Goal: Find specific page/section: Find specific page/section

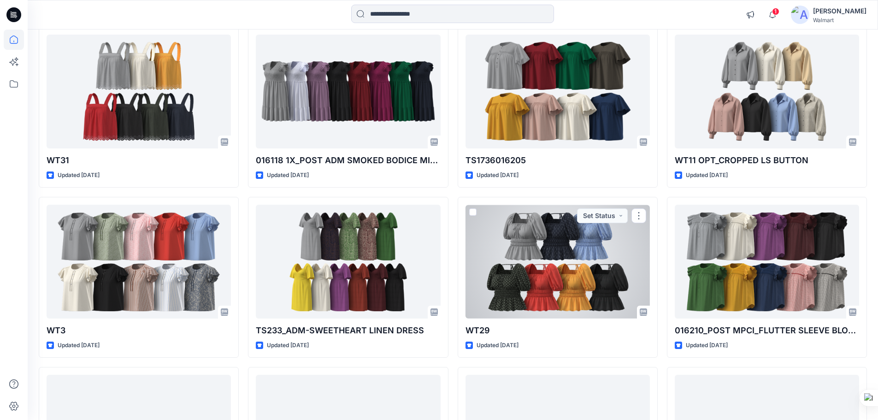
scroll to position [1460, 0]
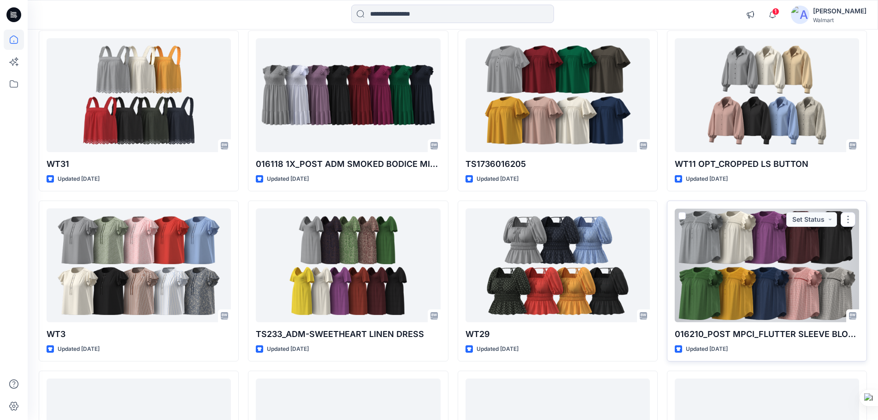
click at [741, 264] on div at bounding box center [767, 265] width 184 height 114
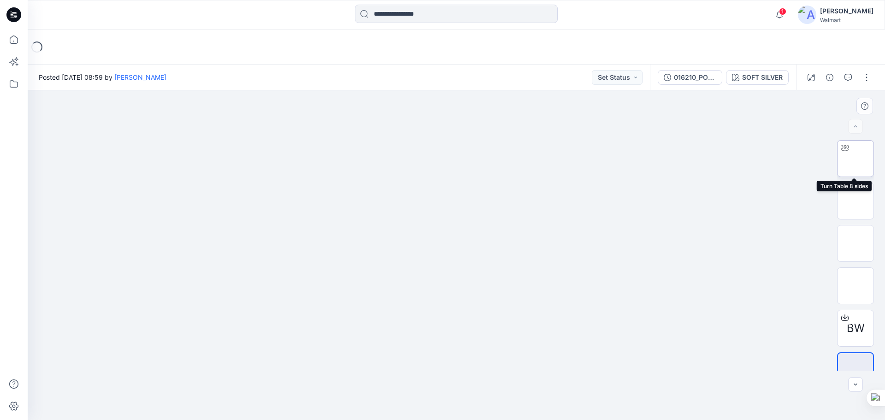
click at [855, 159] on img at bounding box center [855, 159] width 0 height 0
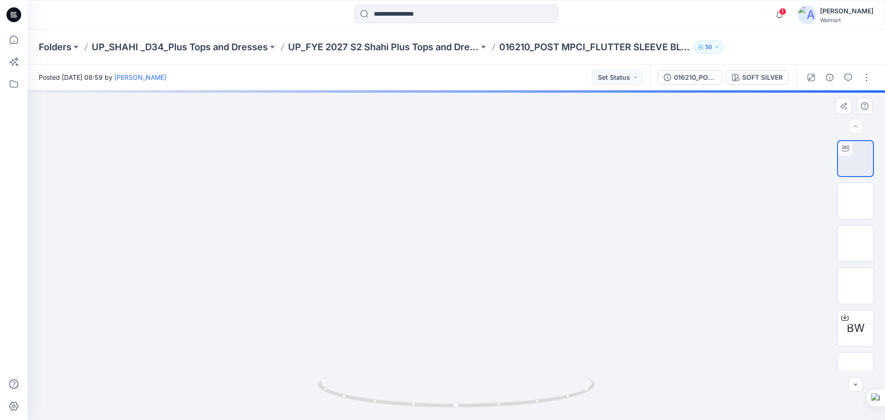
drag, startPoint x: 549, startPoint y: 253, endPoint x: 536, endPoint y: 342, distance: 89.5
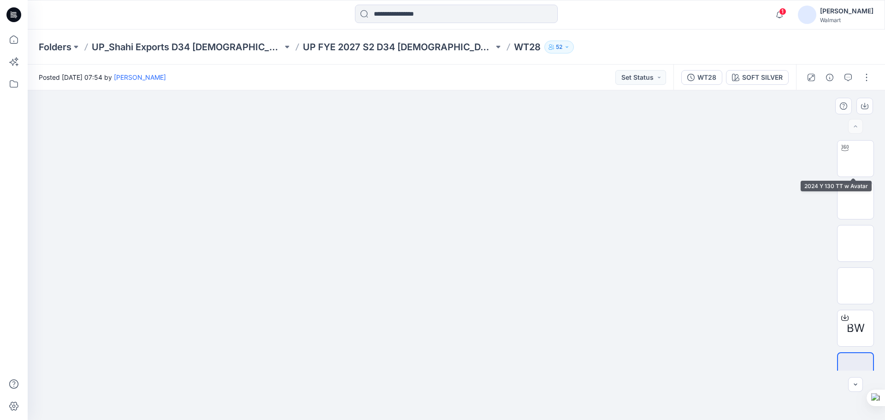
drag, startPoint x: 862, startPoint y: 160, endPoint x: 833, endPoint y: 183, distance: 37.1
click at [862, 160] on img at bounding box center [855, 158] width 36 height 29
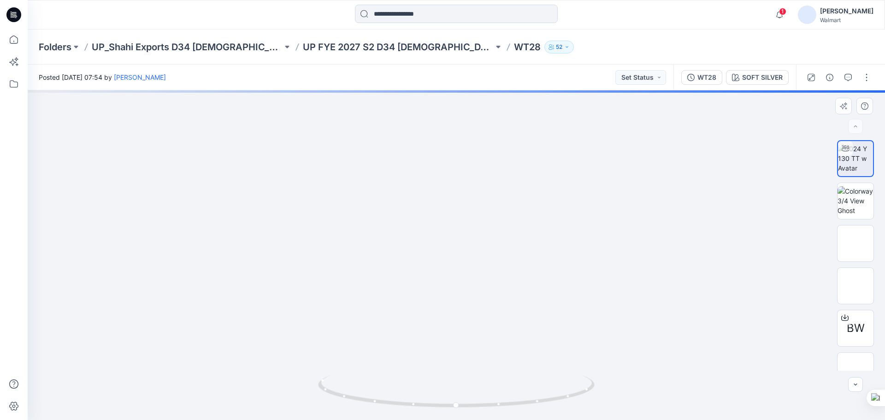
drag, startPoint x: 530, startPoint y: 296, endPoint x: 525, endPoint y: 242, distance: 54.1
drag, startPoint x: 536, startPoint y: 263, endPoint x: 540, endPoint y: 339, distance: 76.1
click at [540, 388] on div at bounding box center [456, 255] width 857 height 330
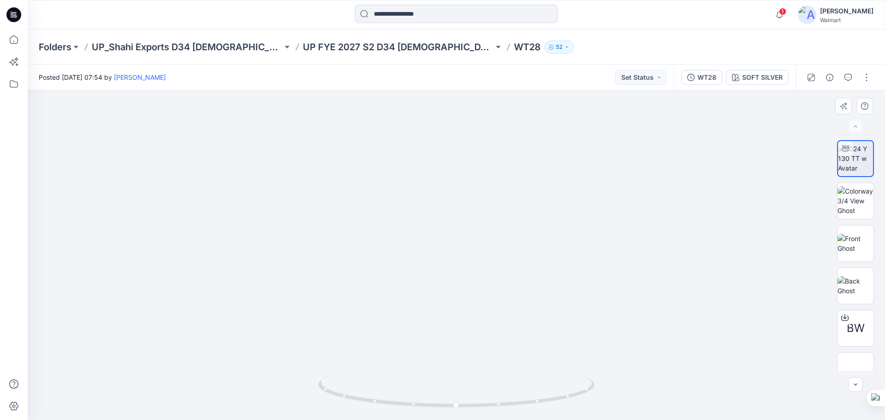
drag, startPoint x: 512, startPoint y: 309, endPoint x: 495, endPoint y: 174, distance: 135.7
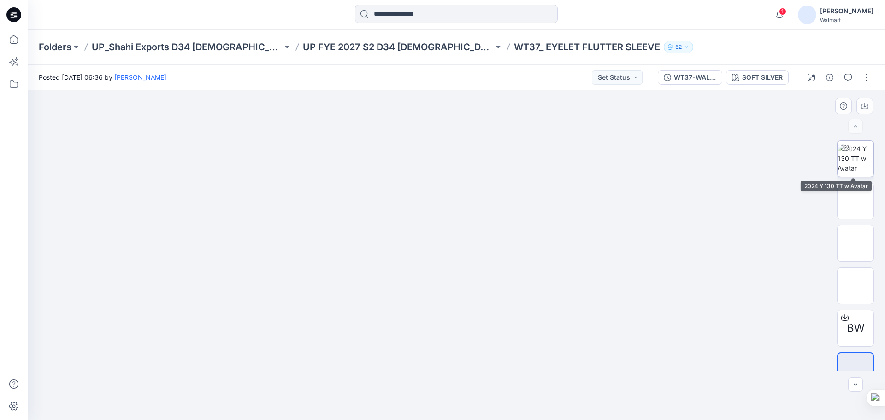
click at [859, 160] on img at bounding box center [855, 158] width 36 height 29
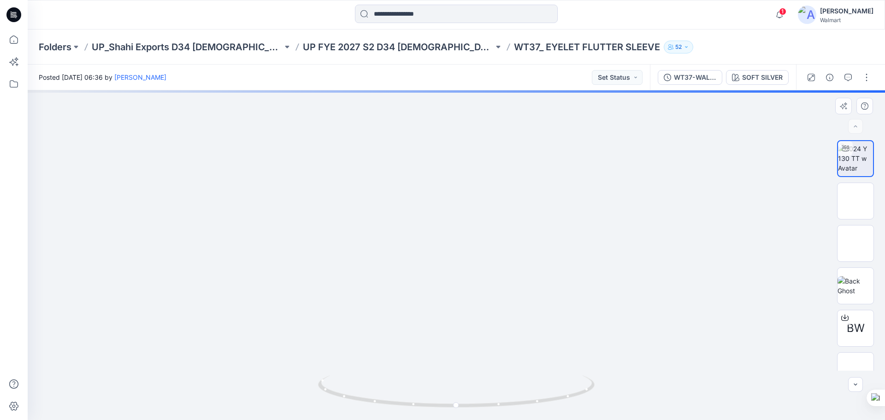
drag, startPoint x: 523, startPoint y: 232, endPoint x: 527, endPoint y: 260, distance: 28.9
click at [318, 48] on p "UP FYE 2027 S2 D34 Ladies Woven Tops" at bounding box center [398, 47] width 191 height 13
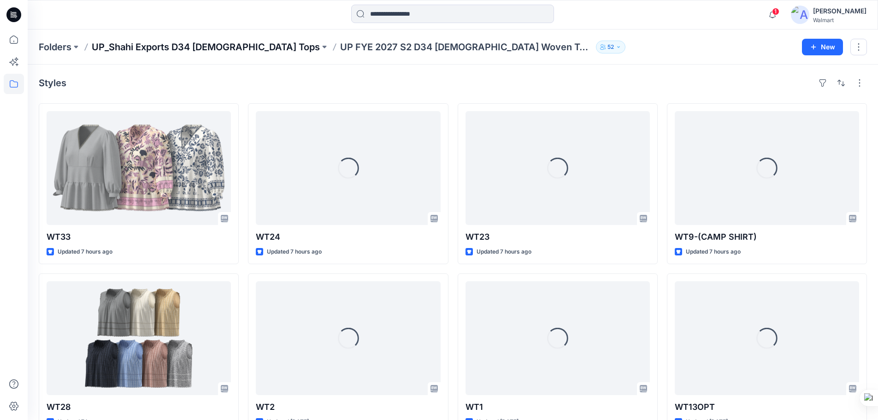
click at [193, 44] on p "UP_Shahi Exports D34 Ladies Tops" at bounding box center [206, 47] width 228 height 13
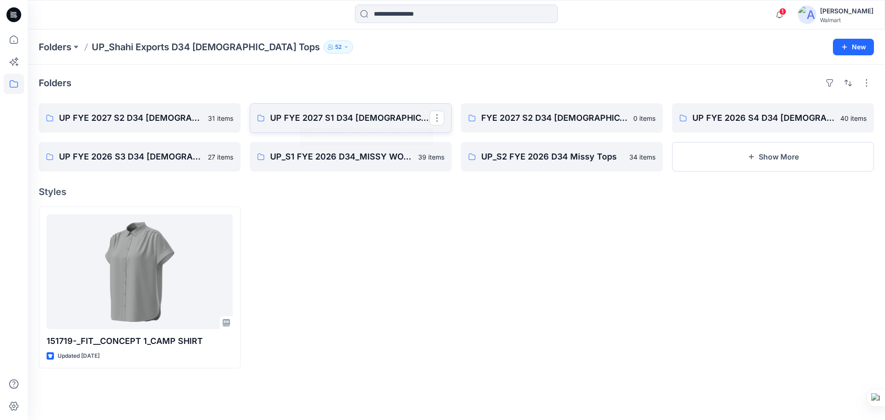
click at [330, 117] on p "UP FYE 2027 S1 D34 Ladies Woven Tops" at bounding box center [349, 118] width 159 height 13
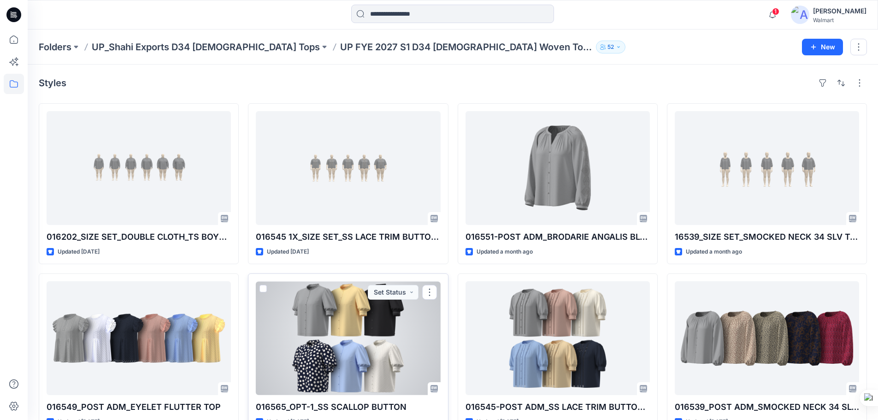
click at [332, 333] on div at bounding box center [348, 338] width 184 height 114
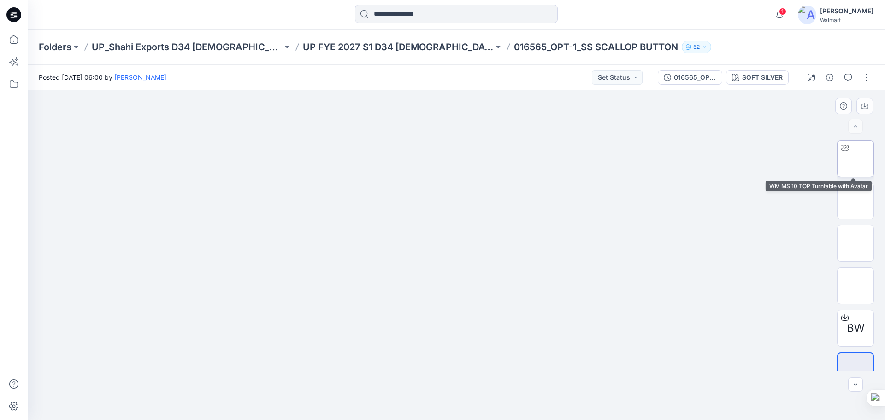
click at [855, 159] on img at bounding box center [855, 159] width 0 height 0
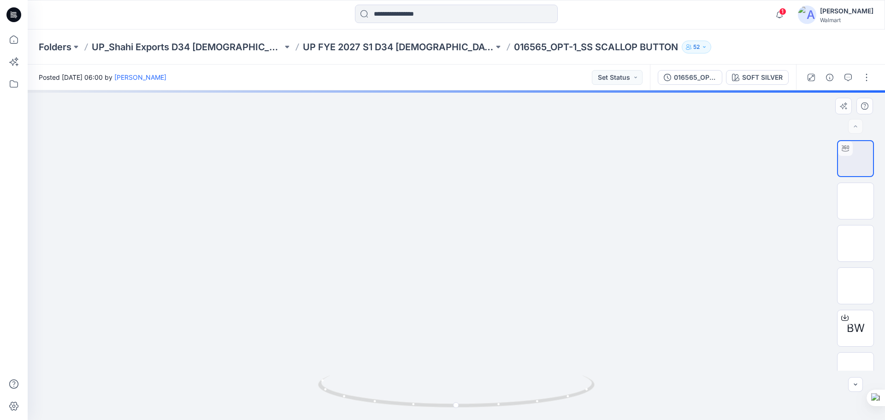
drag, startPoint x: 554, startPoint y: 227, endPoint x: 554, endPoint y: 291, distance: 63.6
